Goal: Task Accomplishment & Management: Manage account settings

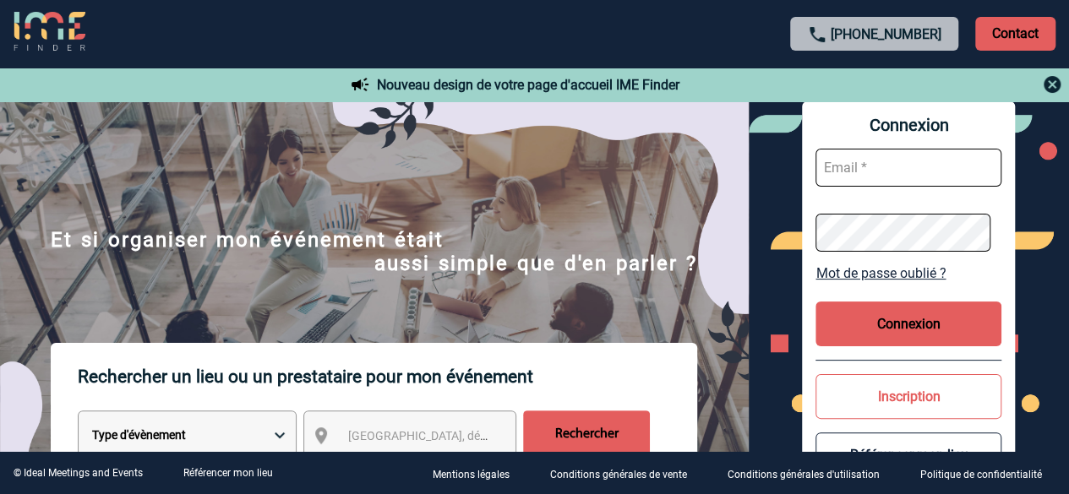
type input "c.montagnon@cowool.co"
click at [898, 324] on button "Connexion" at bounding box center [908, 324] width 186 height 45
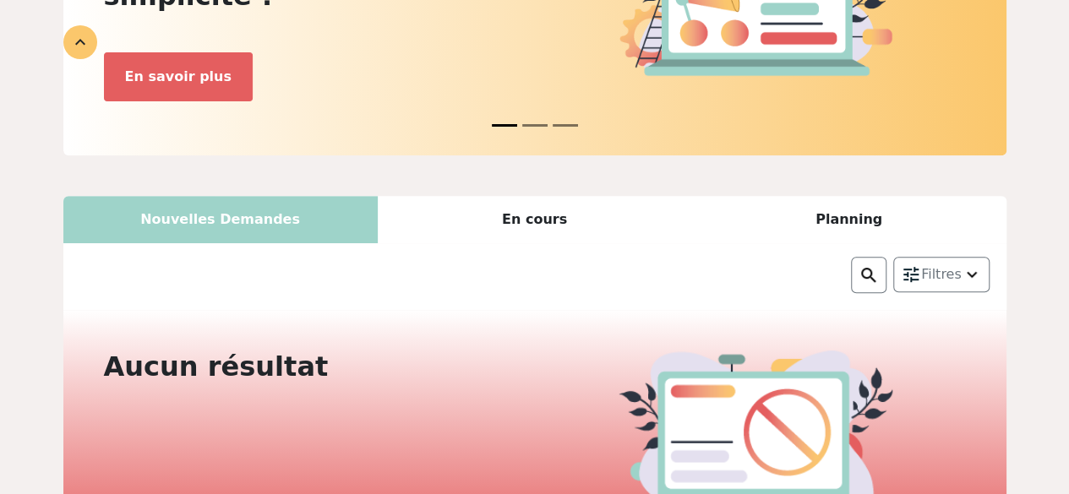
scroll to position [284, 0]
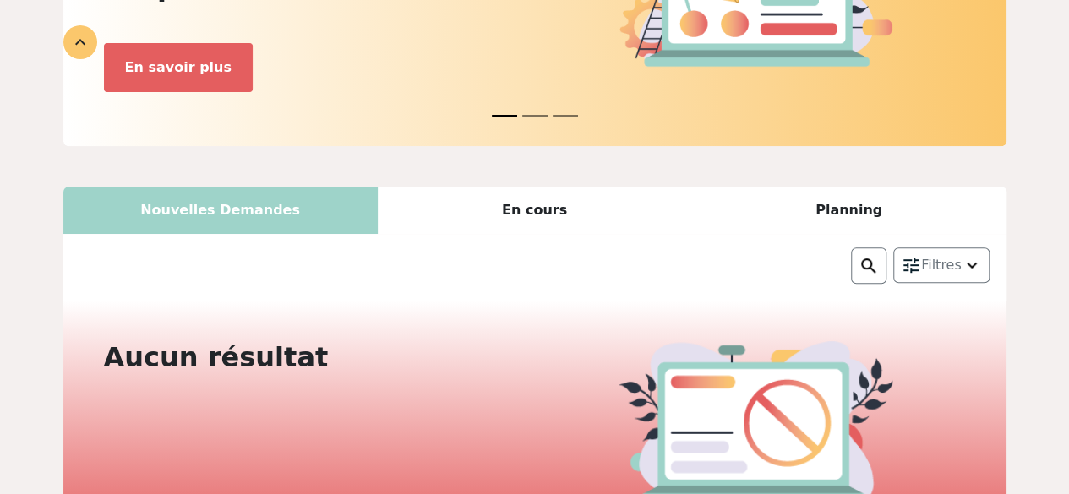
click at [524, 187] on div "En cours" at bounding box center [535, 210] width 314 height 47
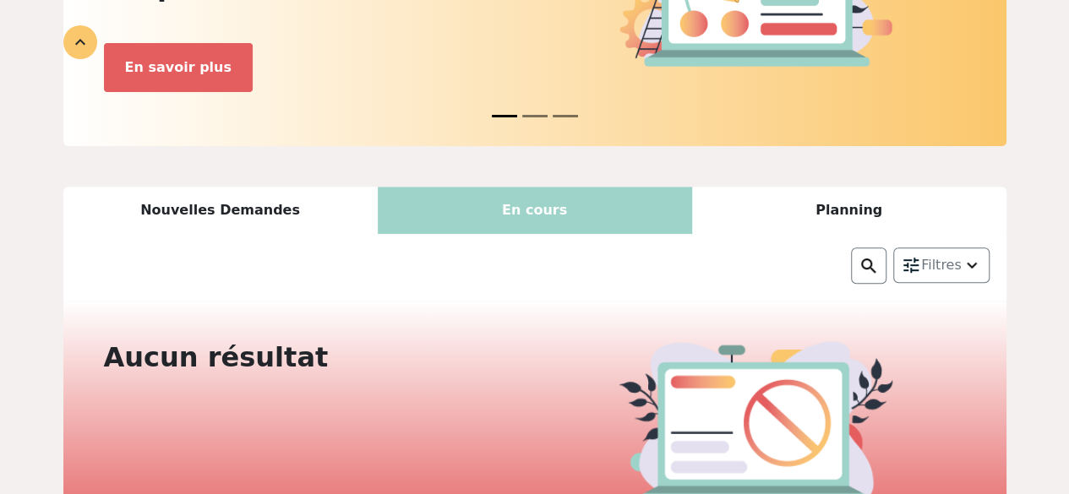
click at [833, 196] on div "Planning" at bounding box center [849, 210] width 314 height 47
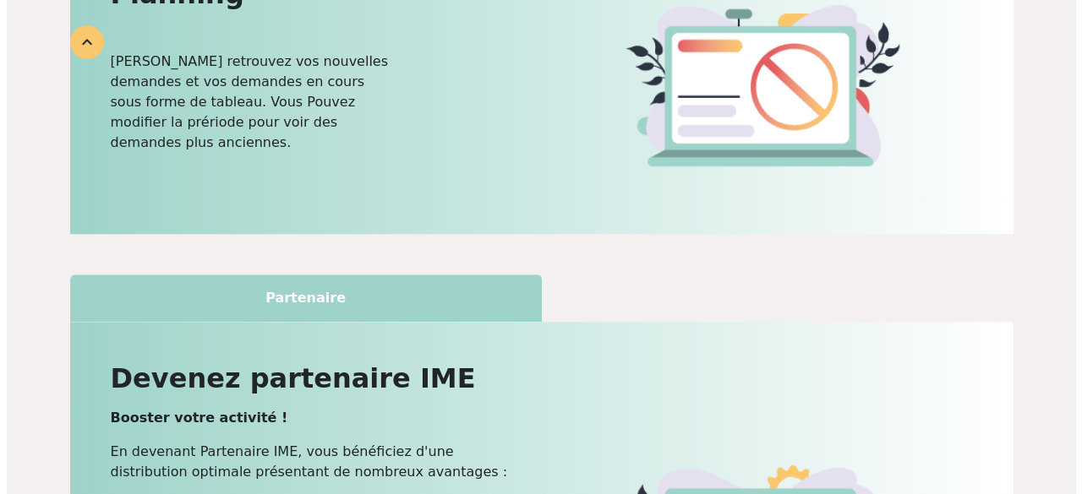
scroll to position [0, 0]
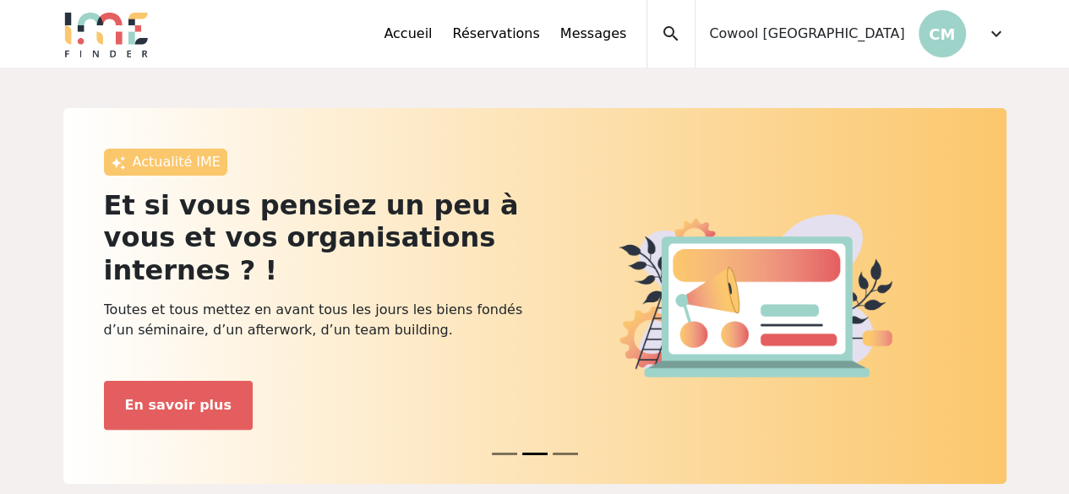
click at [999, 26] on span "expand_more" at bounding box center [996, 34] width 20 height 20
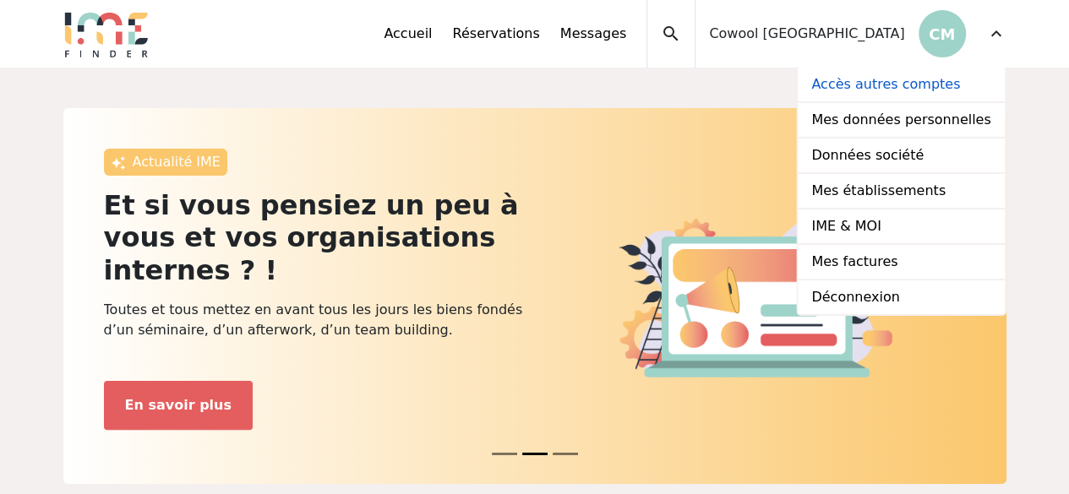
click at [892, 84] on link "Accès autres comptes" at bounding box center [901, 85] width 206 height 35
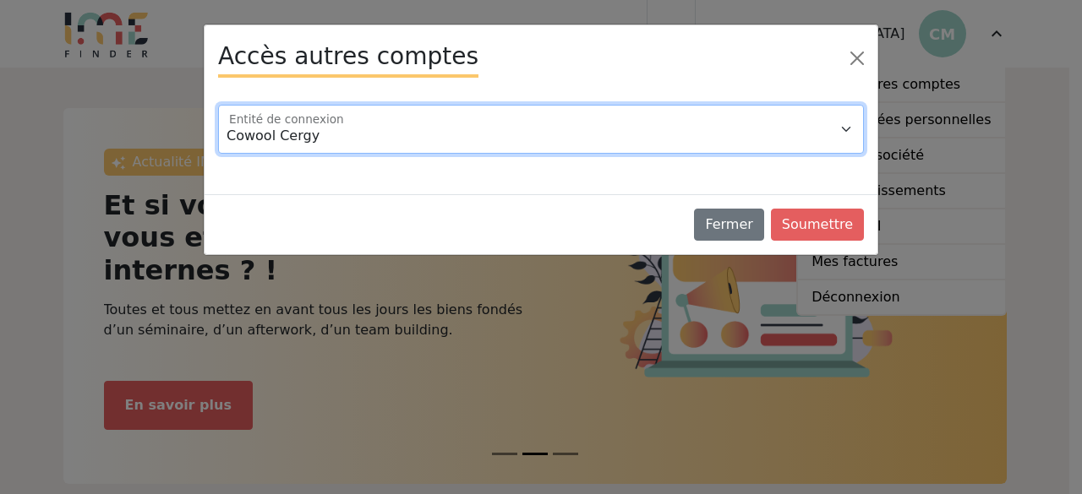
click at [676, 117] on select "Cowool Cergy Cowool Grenoble Cowool Toulouse Cowool Villeneuve d'Ascq" at bounding box center [541, 129] width 646 height 49
click at [686, 123] on select "Cowool Cergy Cowool Grenoble Cowool Toulouse Cowool Villeneuve d'Ascq" at bounding box center [541, 129] width 646 height 49
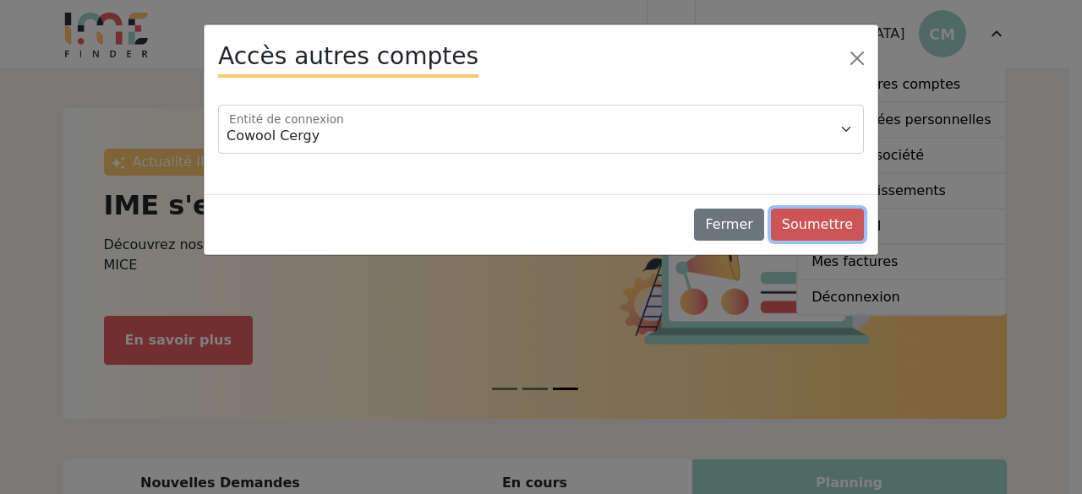
click at [806, 228] on button "Soumettre" at bounding box center [817, 225] width 93 height 32
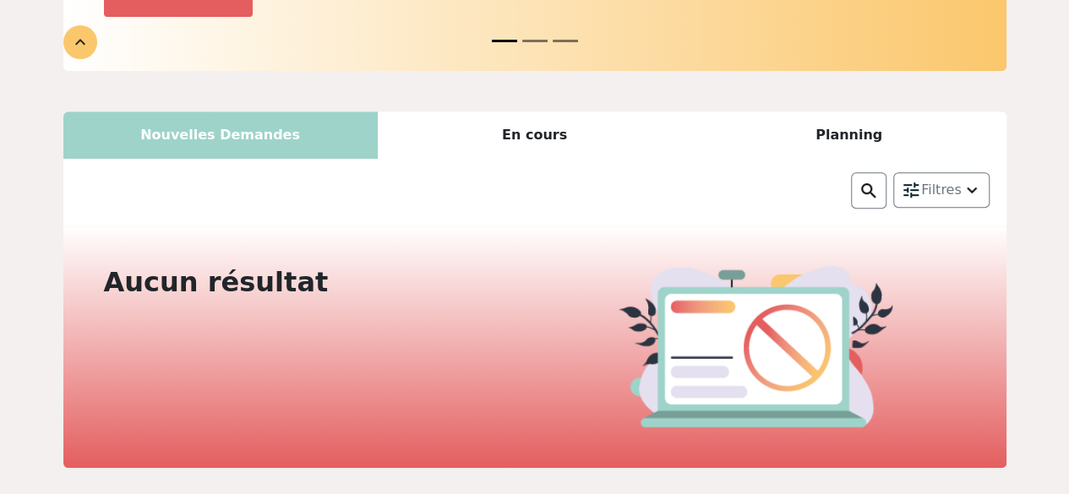
scroll to position [134, 0]
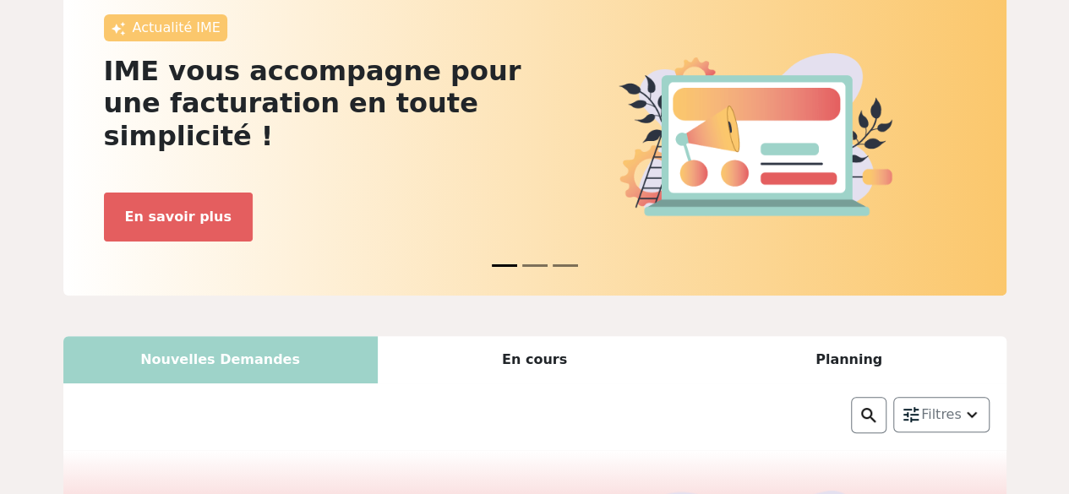
click at [521, 339] on div "En cours" at bounding box center [535, 359] width 314 height 47
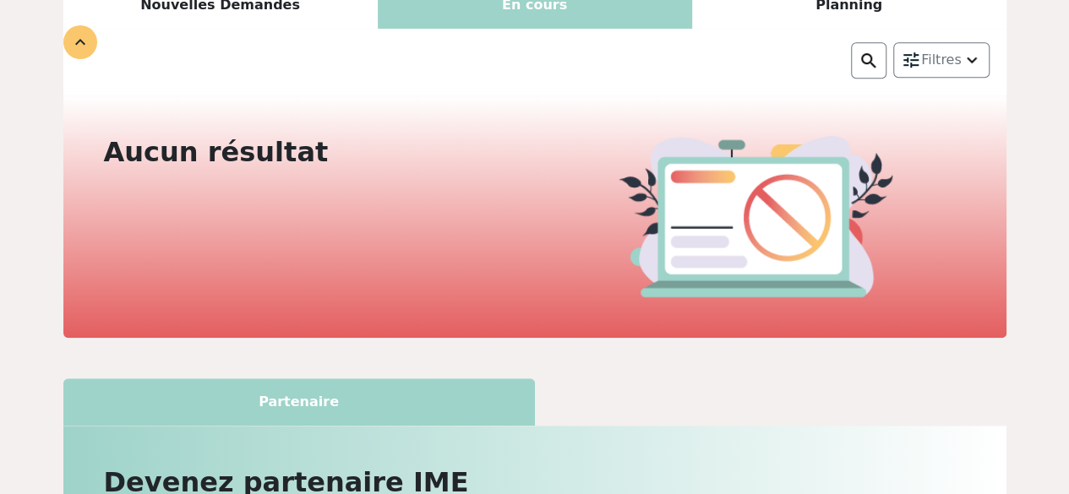
scroll to position [0, 0]
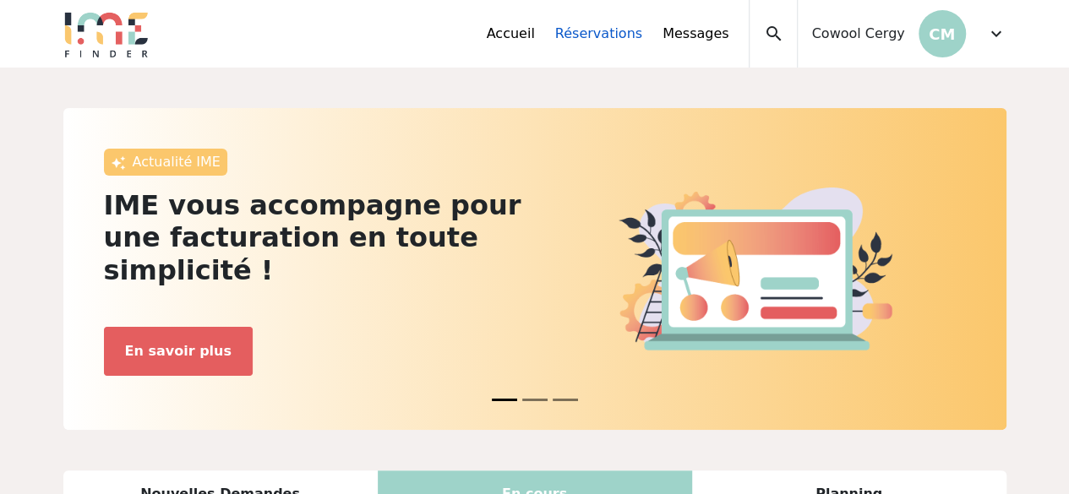
click at [642, 41] on link "Réservations" at bounding box center [598, 34] width 87 height 20
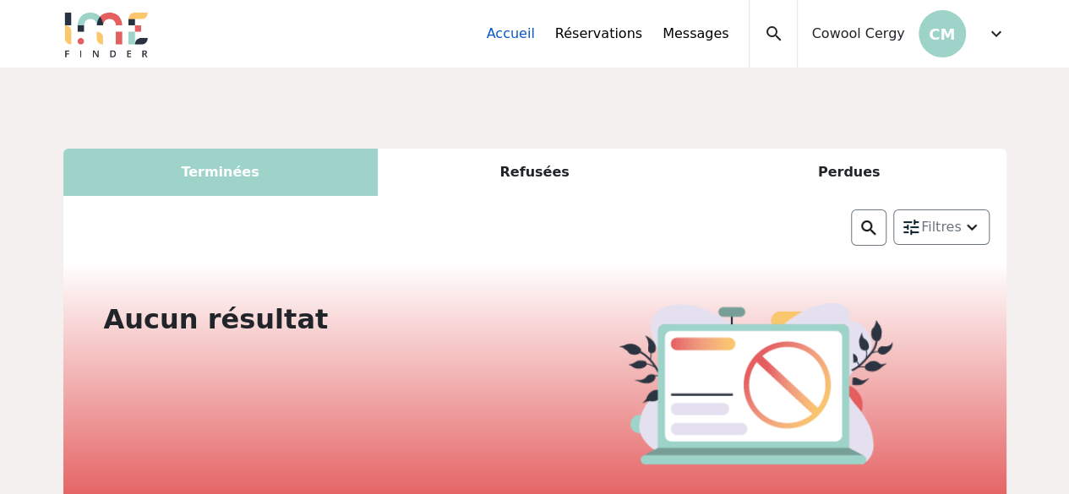
click at [535, 34] on link "Accueil" at bounding box center [511, 34] width 48 height 20
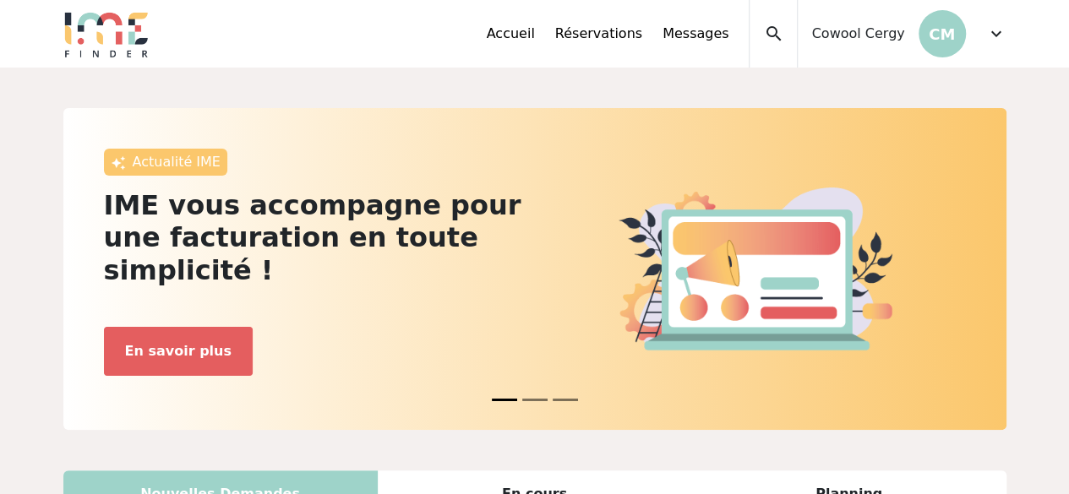
click at [679, 41] on div "Accueil Réservations Messages Accès autres comptes Mes données personnelles Don…" at bounding box center [618, 34] width 263 height 68
click at [689, 41] on link "Messages" at bounding box center [695, 34] width 66 height 20
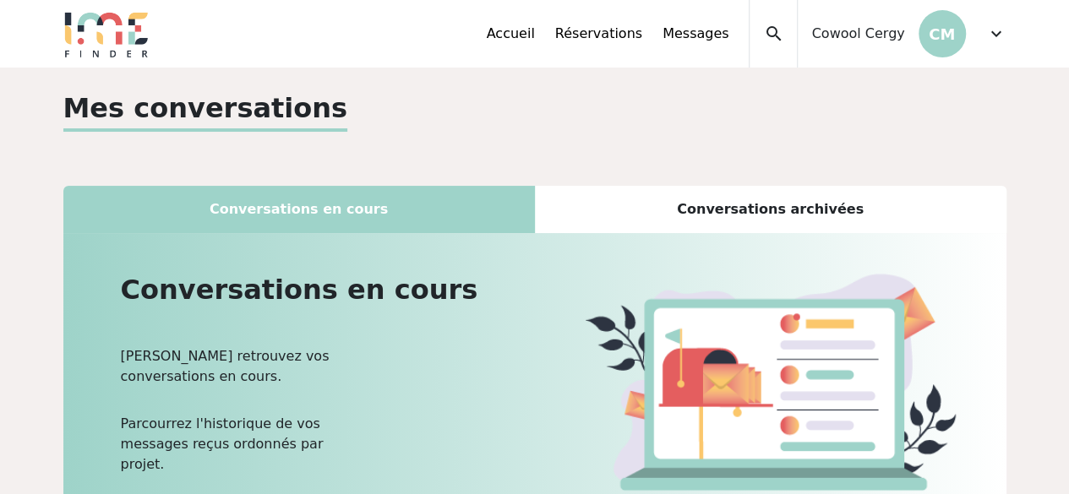
click at [995, 41] on span "expand_more" at bounding box center [996, 34] width 20 height 20
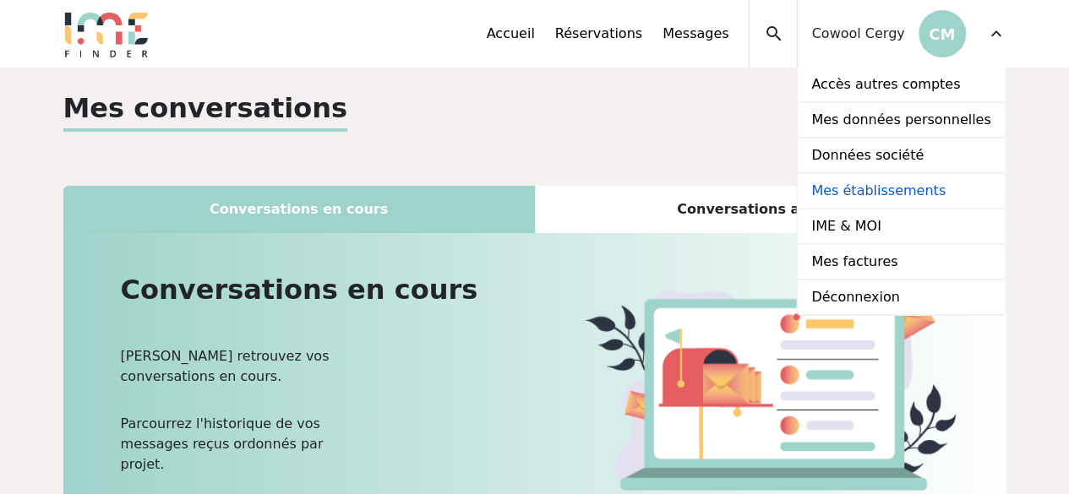
click at [906, 199] on link "Mes établissements" at bounding box center [901, 191] width 206 height 35
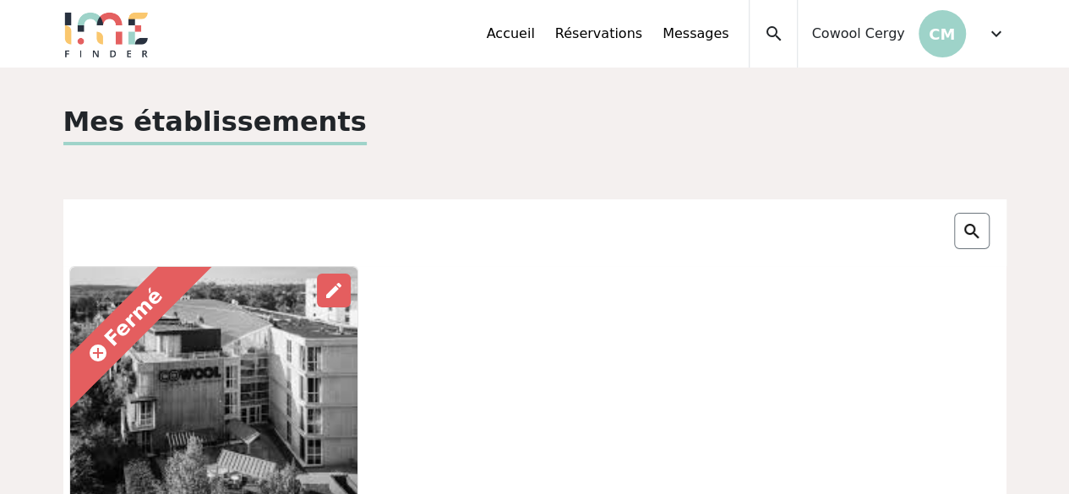
click at [989, 30] on span "expand_more" at bounding box center [996, 34] width 20 height 20
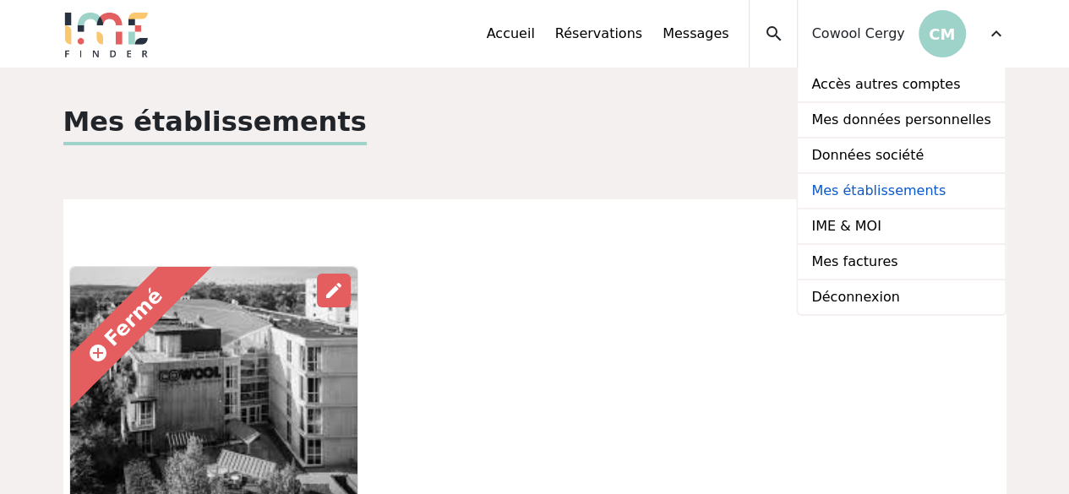
click at [913, 195] on link "Mes établissements" at bounding box center [901, 191] width 206 height 35
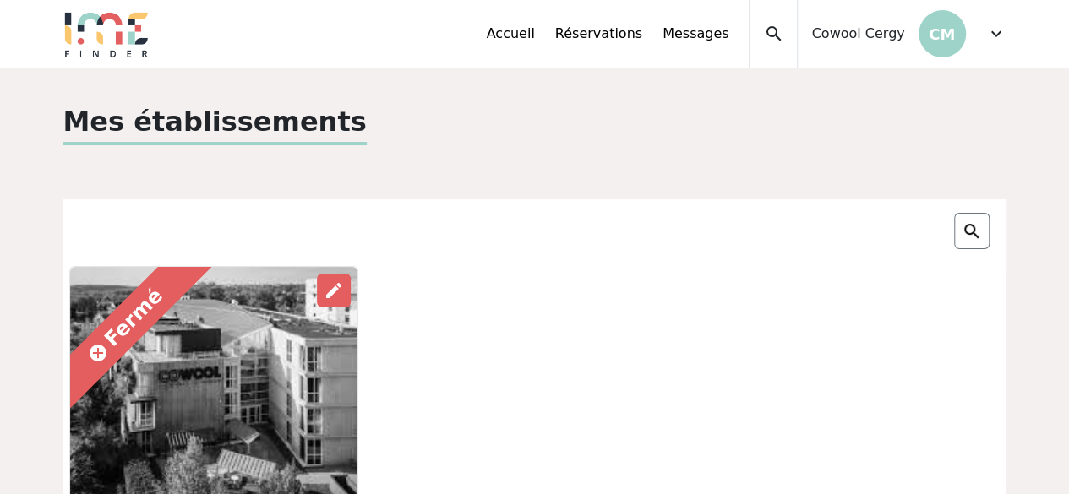
click at [1000, 33] on span "expand_more" at bounding box center [996, 34] width 20 height 20
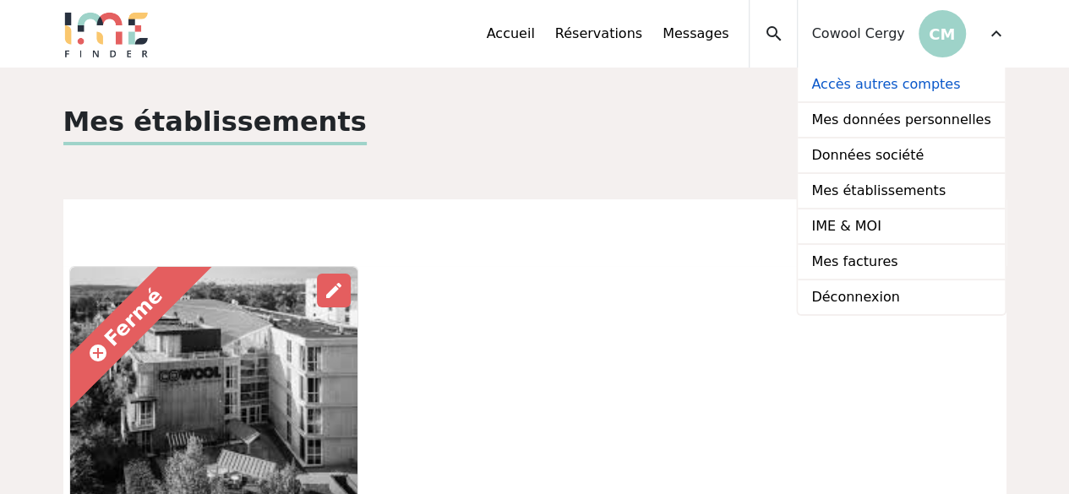
click at [907, 92] on link "Accès autres comptes" at bounding box center [901, 85] width 206 height 35
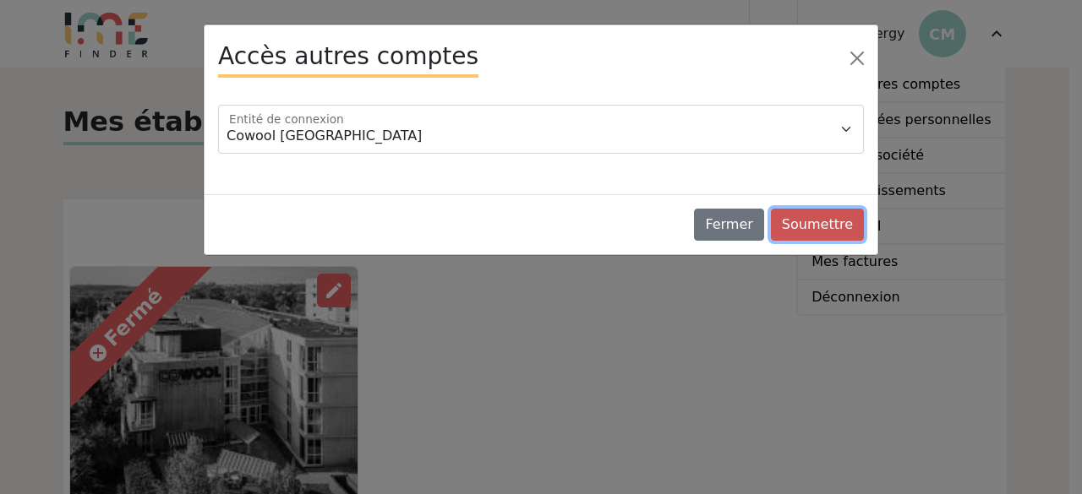
click at [856, 216] on button "Soumettre" at bounding box center [817, 225] width 93 height 32
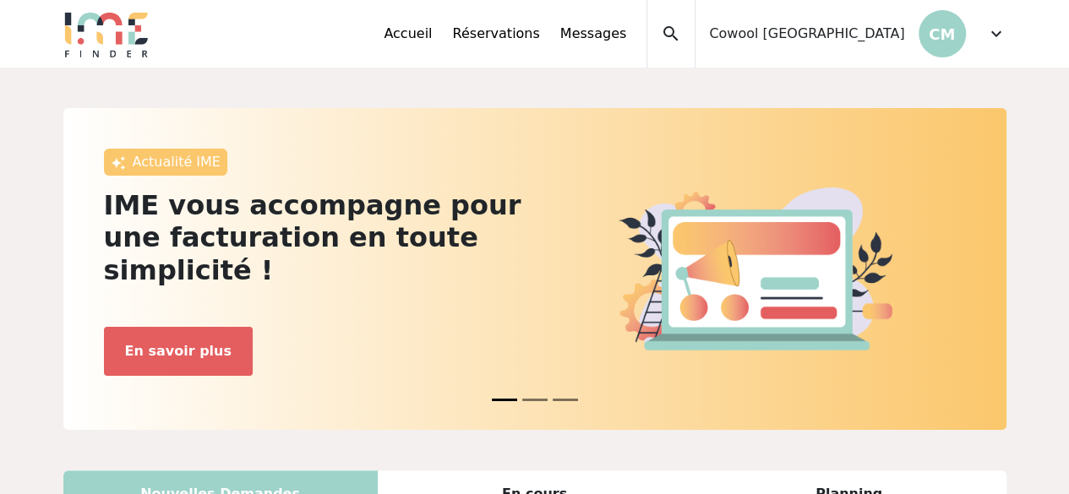
click at [994, 23] on div "expand_more" at bounding box center [996, 34] width 20 height 68
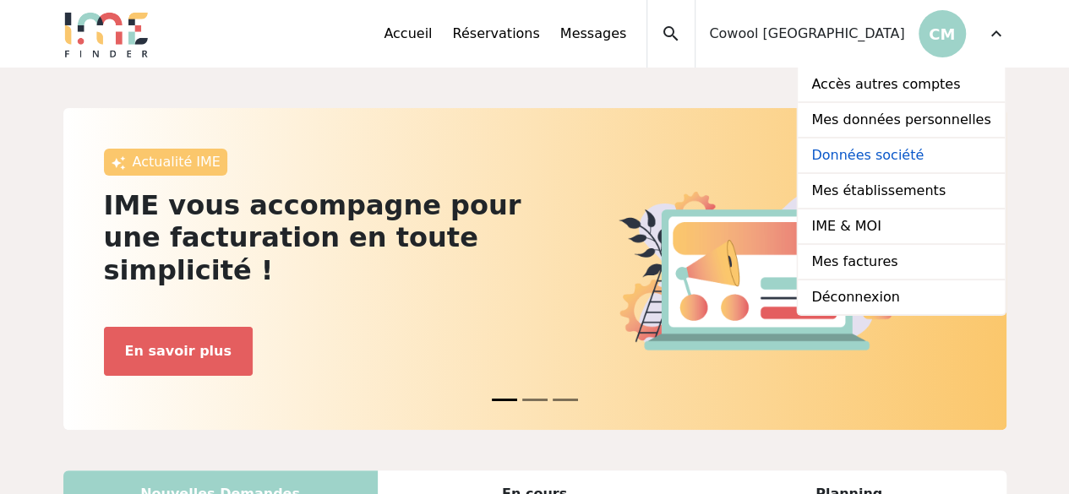
click at [951, 152] on link "Données société" at bounding box center [901, 156] width 206 height 35
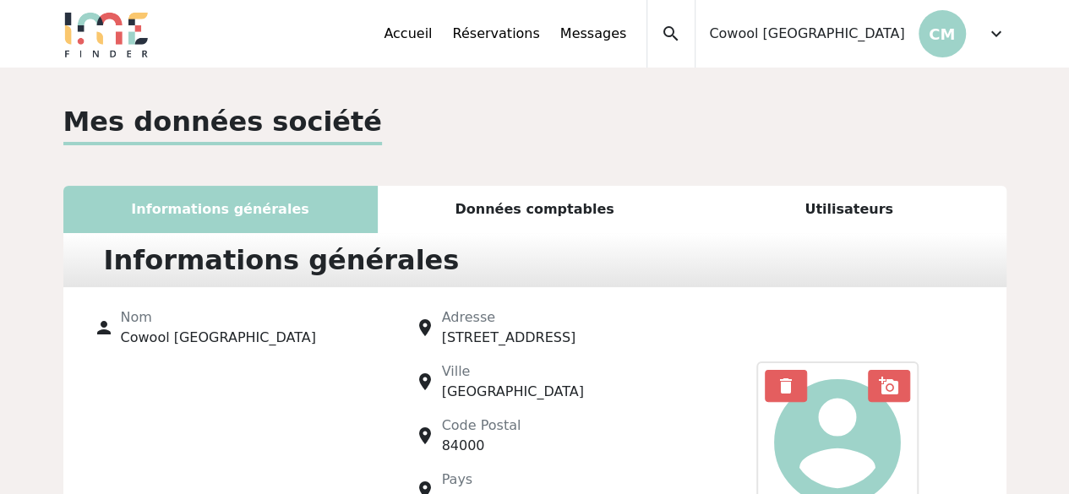
click at [989, 50] on div "expand_more" at bounding box center [996, 34] width 20 height 68
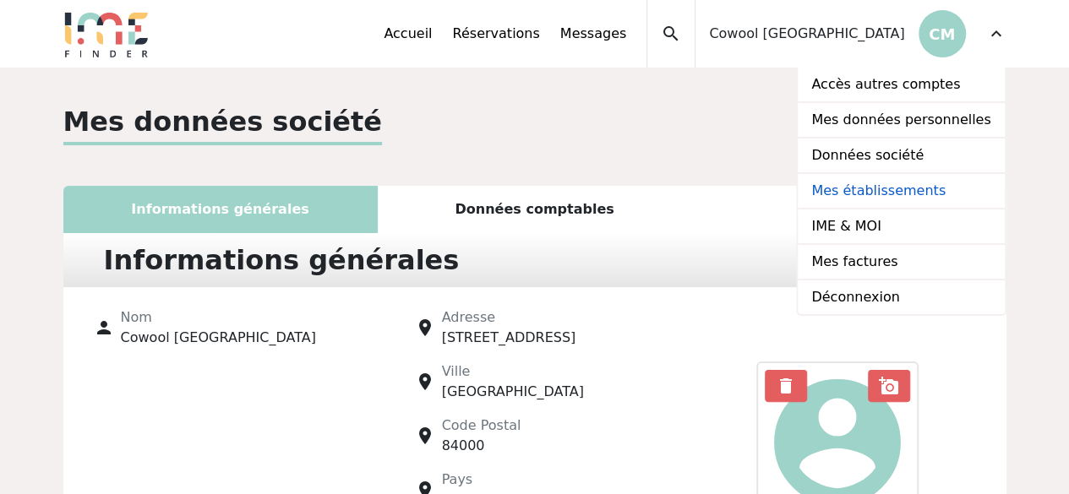
click at [929, 207] on link "Mes établissements" at bounding box center [901, 191] width 206 height 35
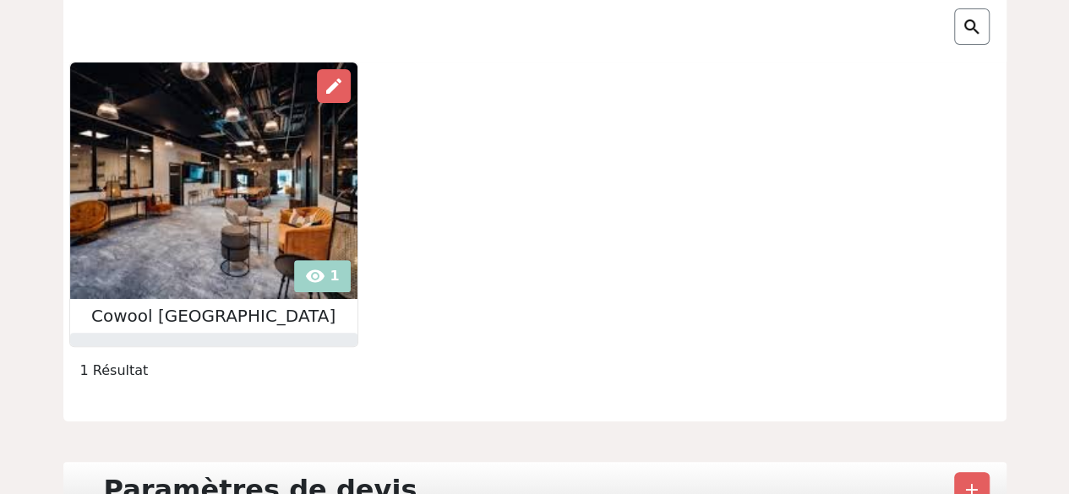
scroll to position [121, 0]
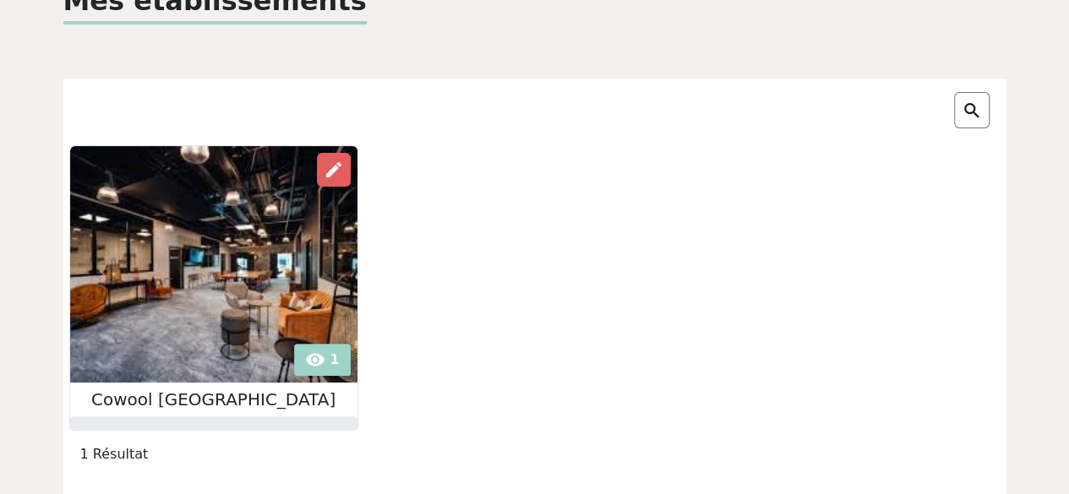
click at [314, 368] on img at bounding box center [213, 264] width 287 height 237
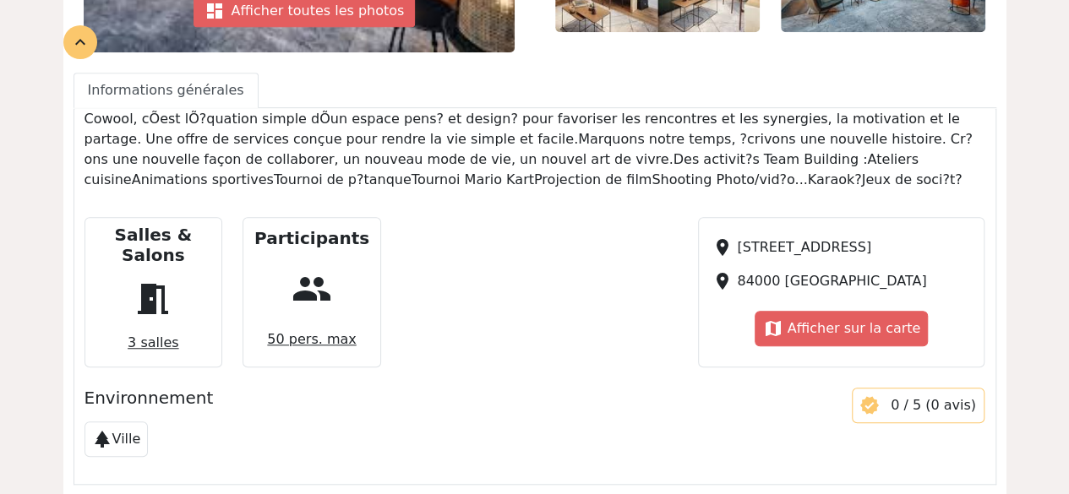
scroll to position [504, 0]
